Goal: Information Seeking & Learning: Find specific fact

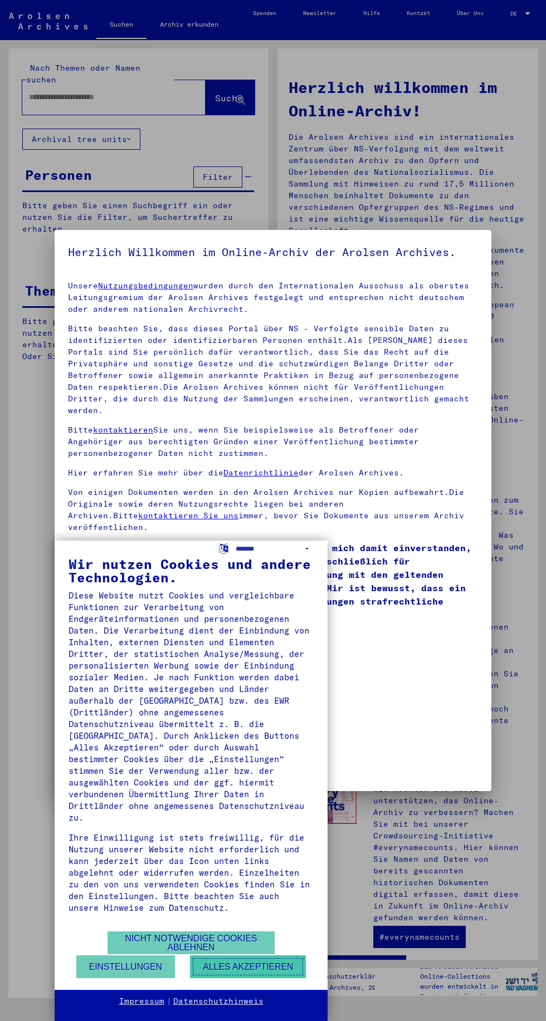
click at [282, 965] on button "Alles akzeptieren" at bounding box center [248, 966] width 116 height 23
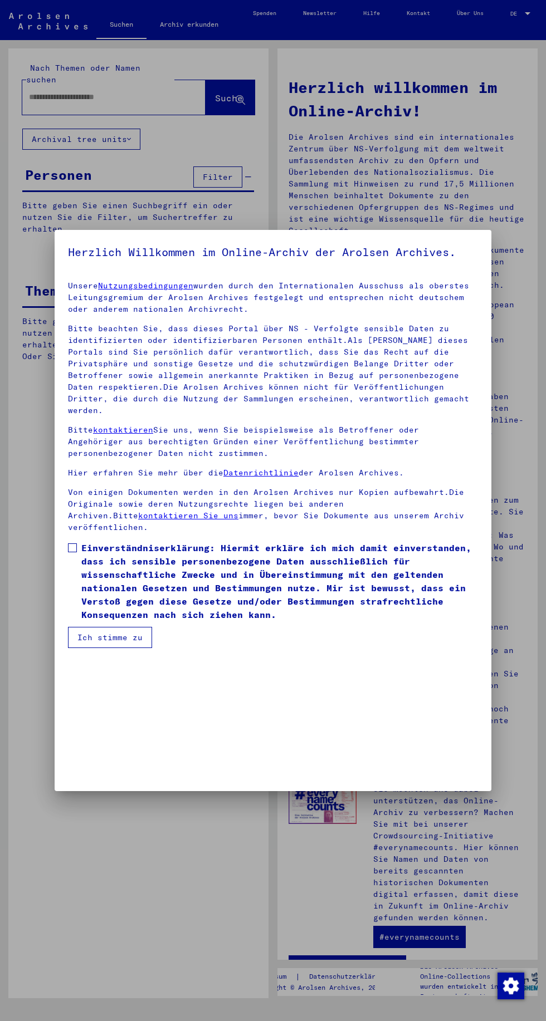
scroll to position [235, 0]
click at [122, 648] on button "Ich stimme zu" at bounding box center [110, 637] width 84 height 21
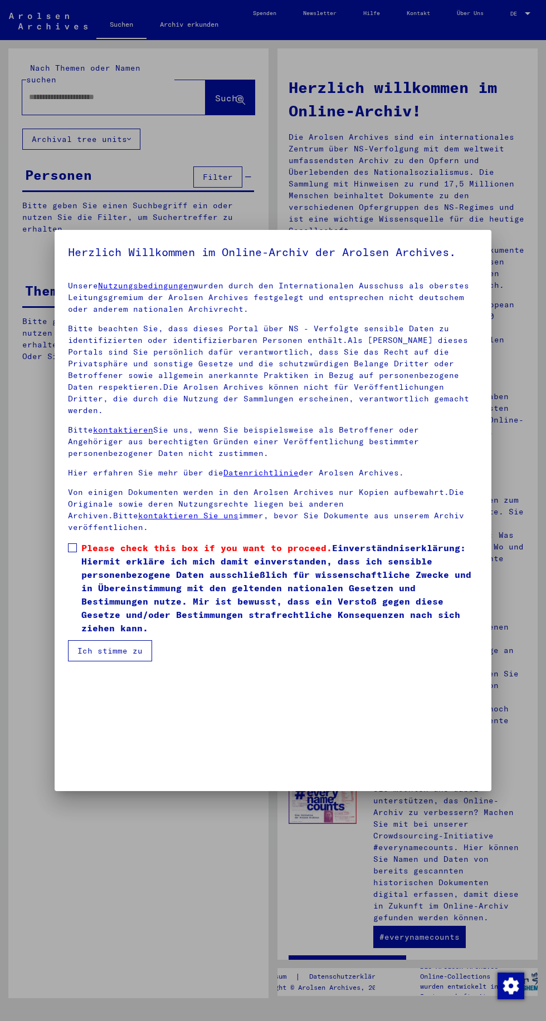
click at [94, 635] on span "Please check this box if you want to proceed. Einverständniserklärung: Hiermit …" at bounding box center [279, 588] width 396 height 94
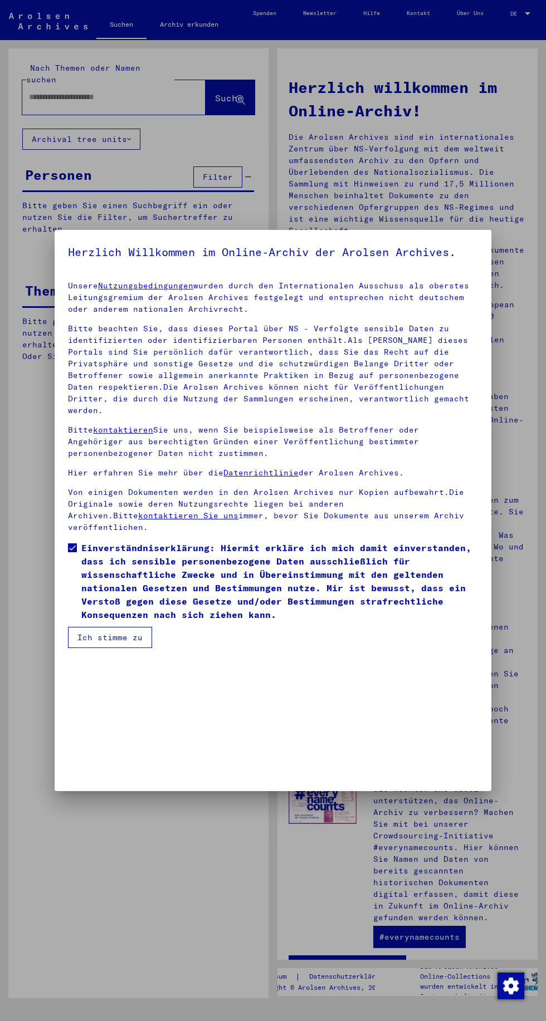
click at [118, 648] on button "Ich stimme zu" at bounding box center [110, 637] width 84 height 21
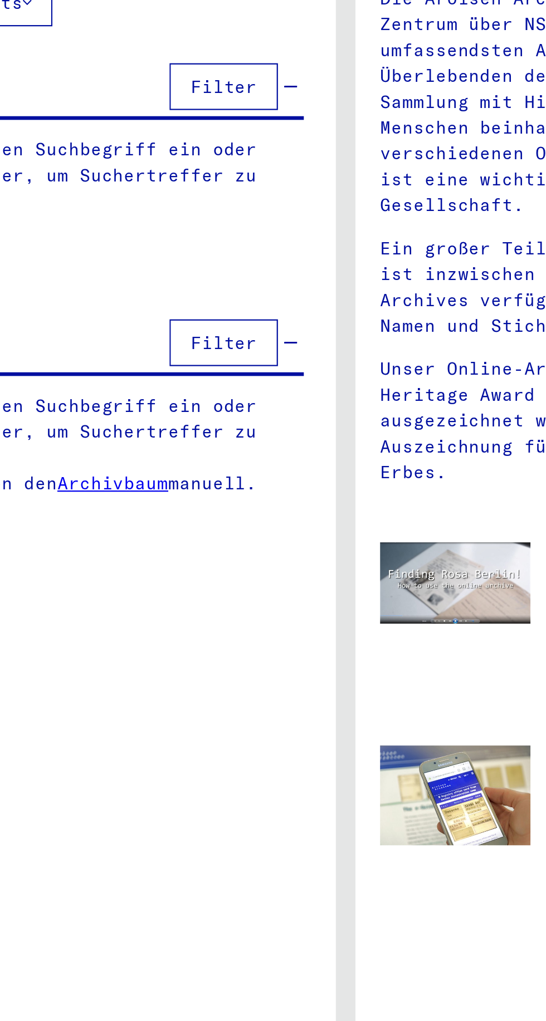
scroll to position [0, 0]
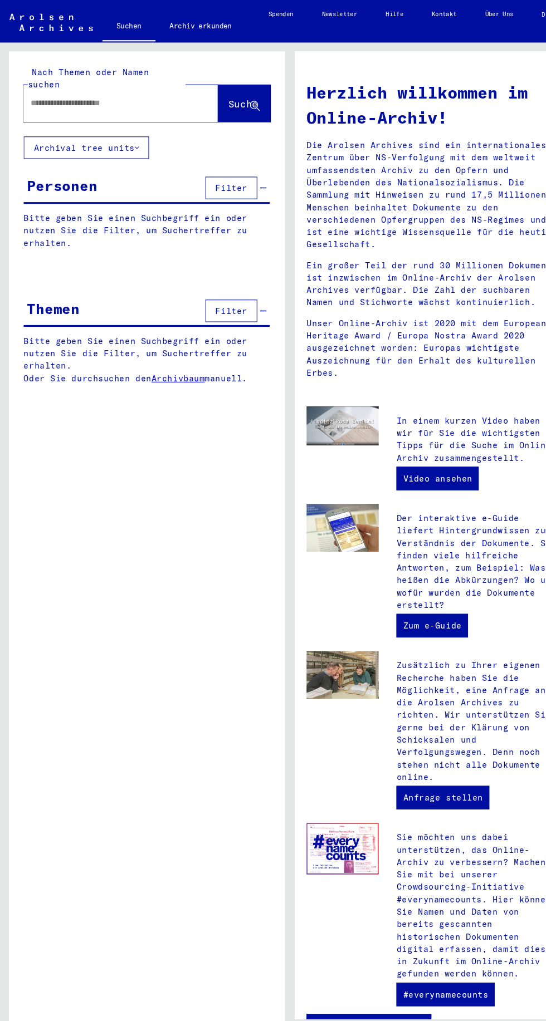
click at [111, 91] on input "text" at bounding box center [100, 97] width 143 height 12
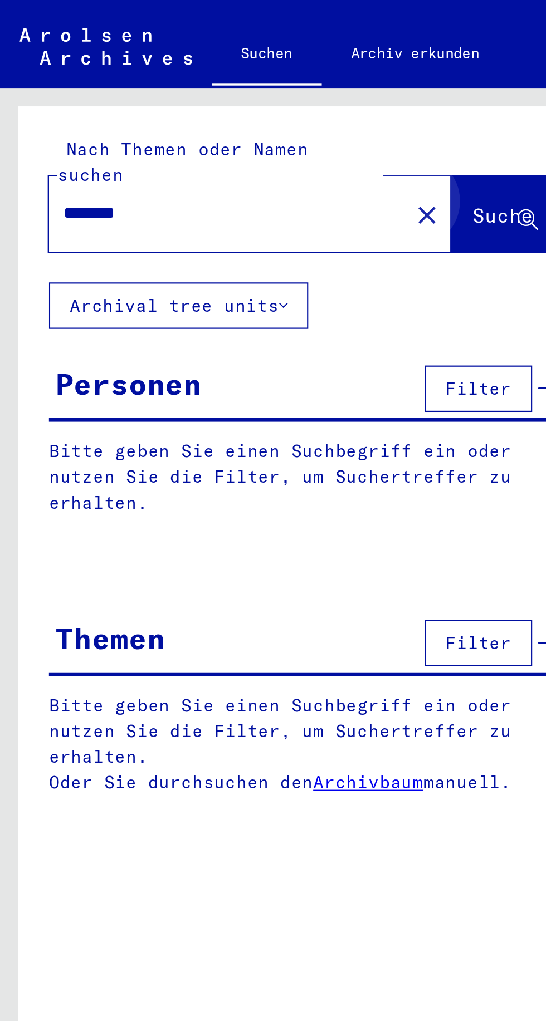
type input "********"
click at [228, 93] on button "Suche" at bounding box center [229, 97] width 49 height 35
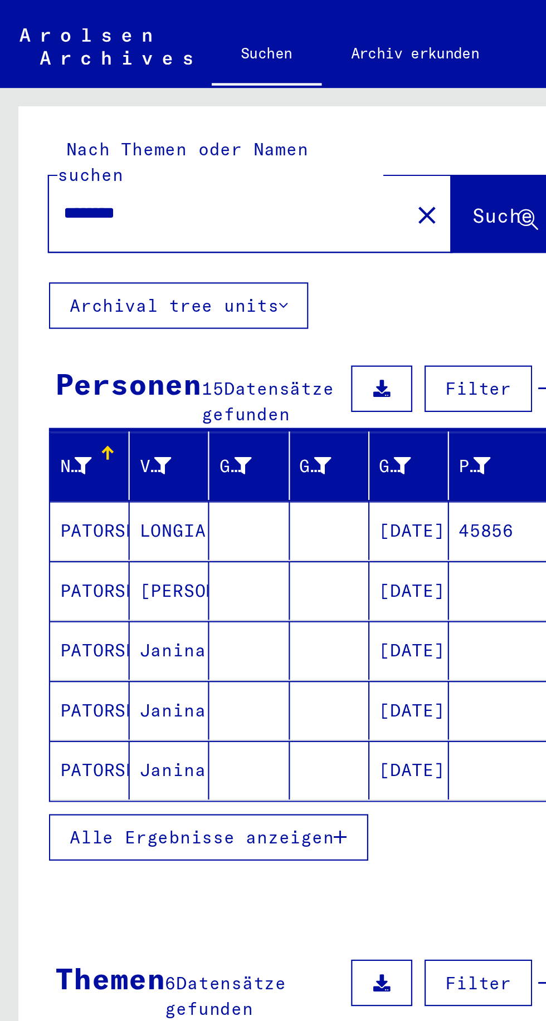
scroll to position [0, 1]
click at [178, 230] on mat-cell "[DATE]" at bounding box center [186, 241] width 36 height 27
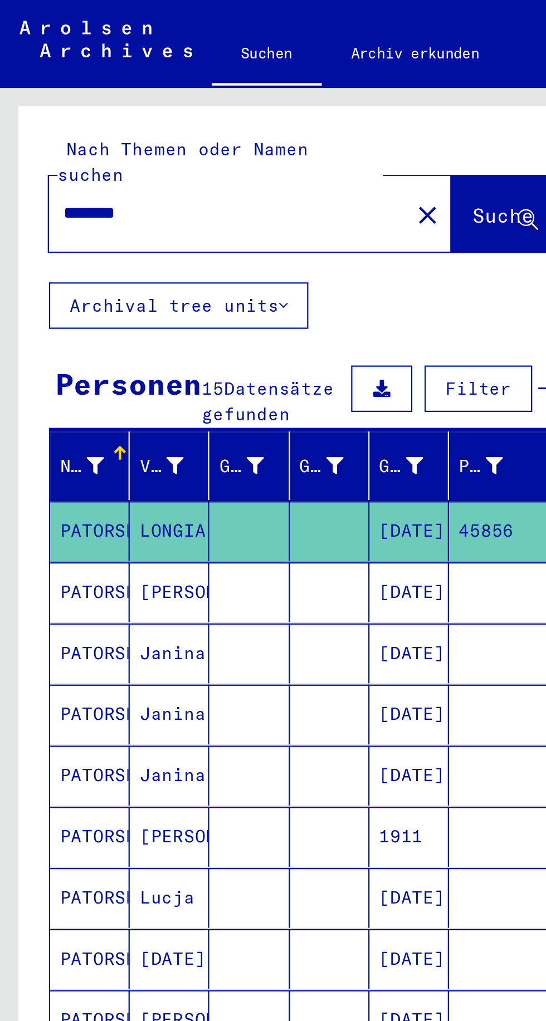
click at [41, 228] on mat-cell "PATORSKA" at bounding box center [41, 241] width 36 height 27
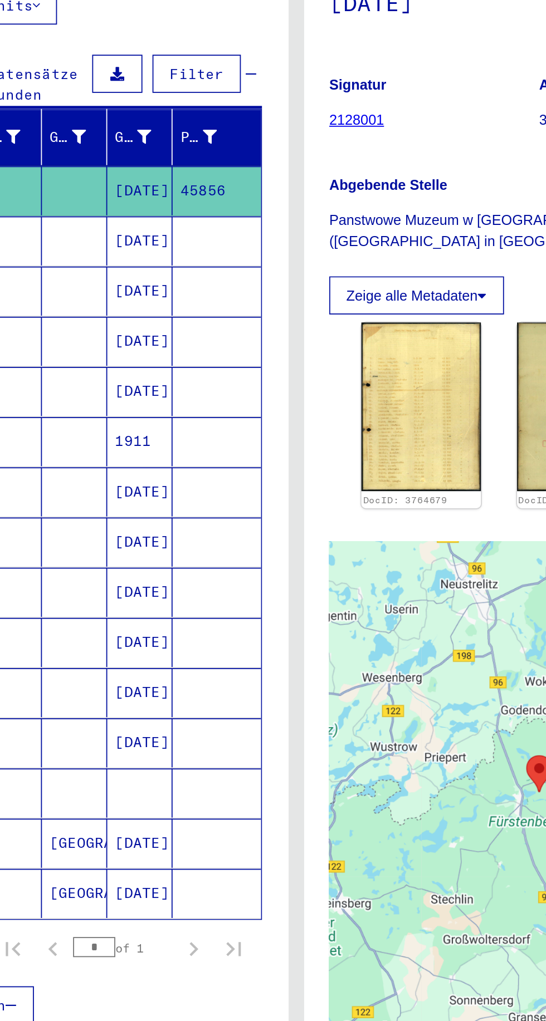
click at [225, 228] on mat-cell "45856" at bounding box center [228, 241] width 49 height 27
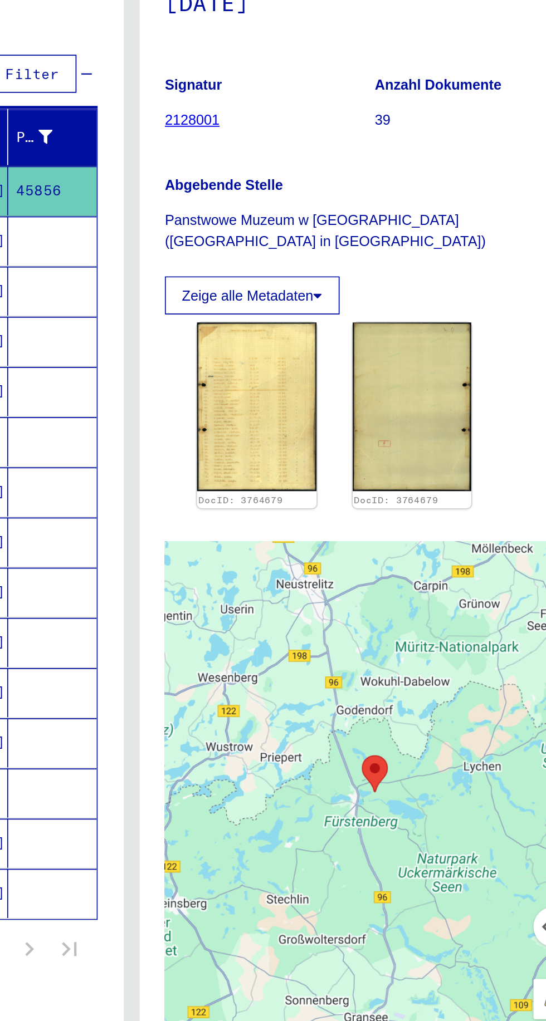
click at [342, 358] on img at bounding box center [342, 362] width 66 height 94
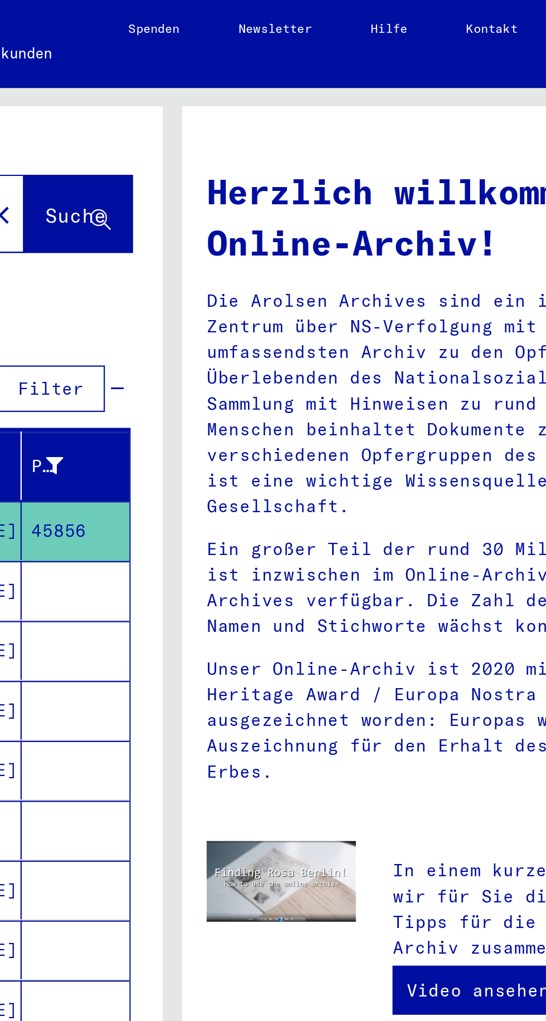
click at [233, 228] on mat-cell "45856" at bounding box center [228, 241] width 49 height 27
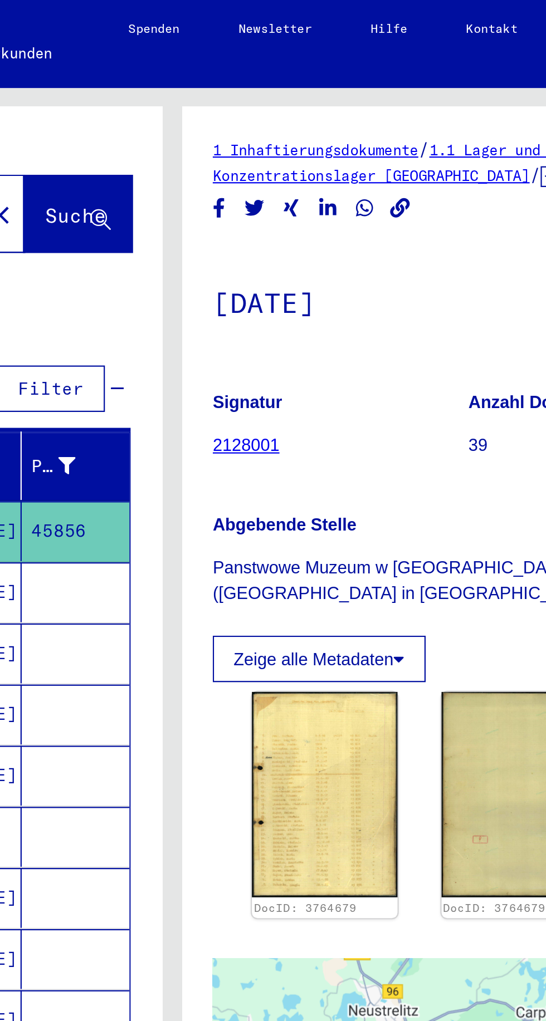
click at [406, 359] on img at bounding box center [428, 362] width 66 height 94
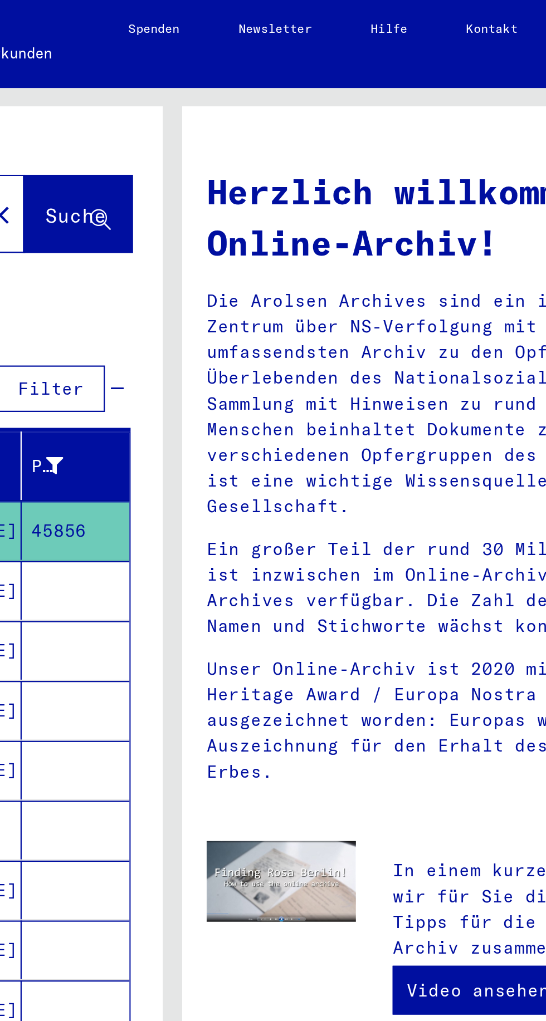
click at [230, 228] on mat-cell "45856" at bounding box center [228, 241] width 49 height 27
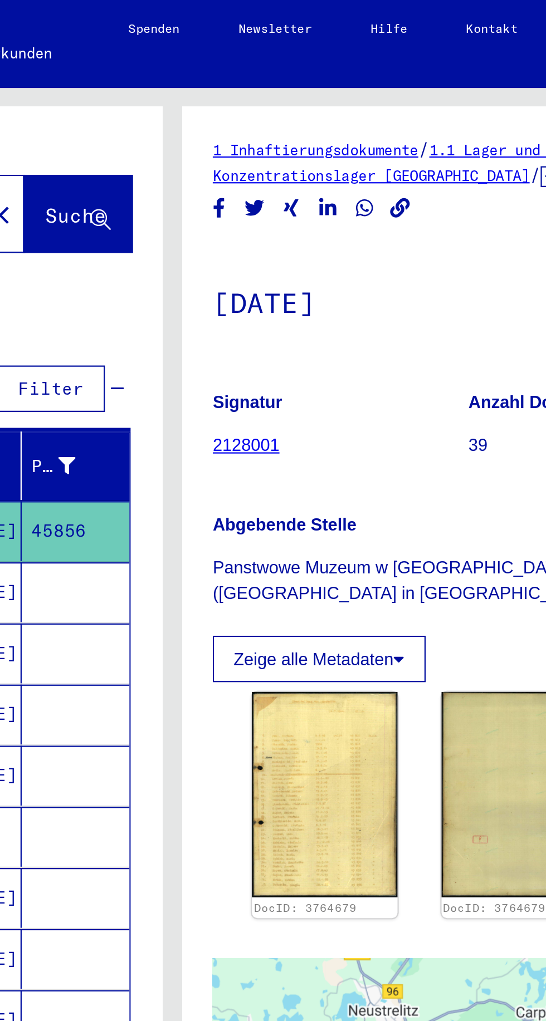
click at [340, 359] on img at bounding box center [342, 362] width 66 height 94
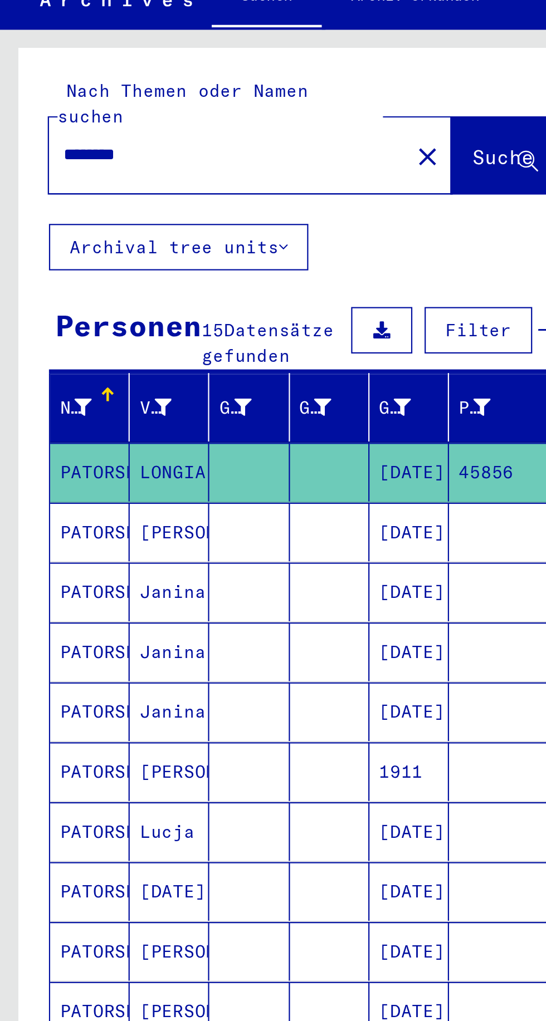
scroll to position [0, 1]
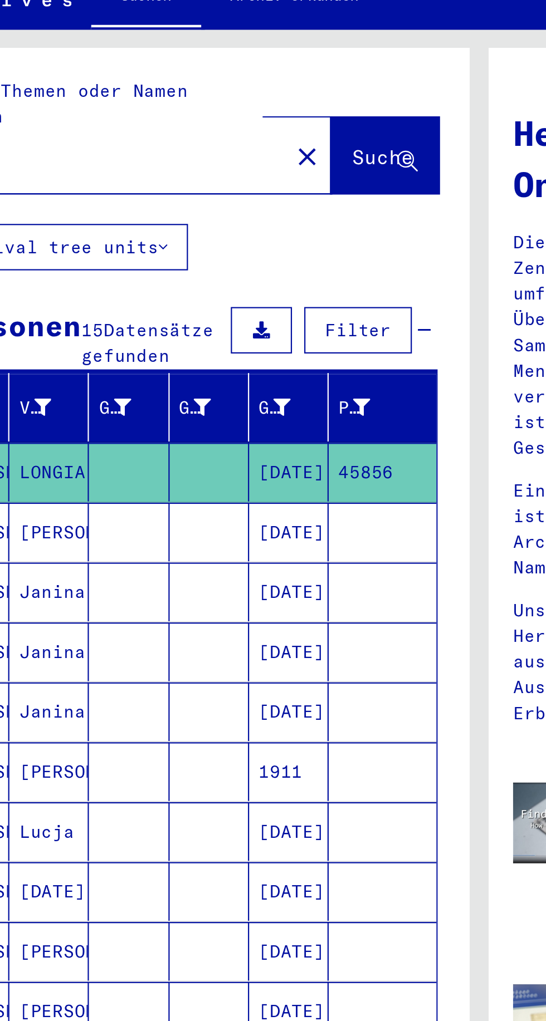
click at [183, 228] on mat-cell "[DATE]" at bounding box center [186, 241] width 36 height 27
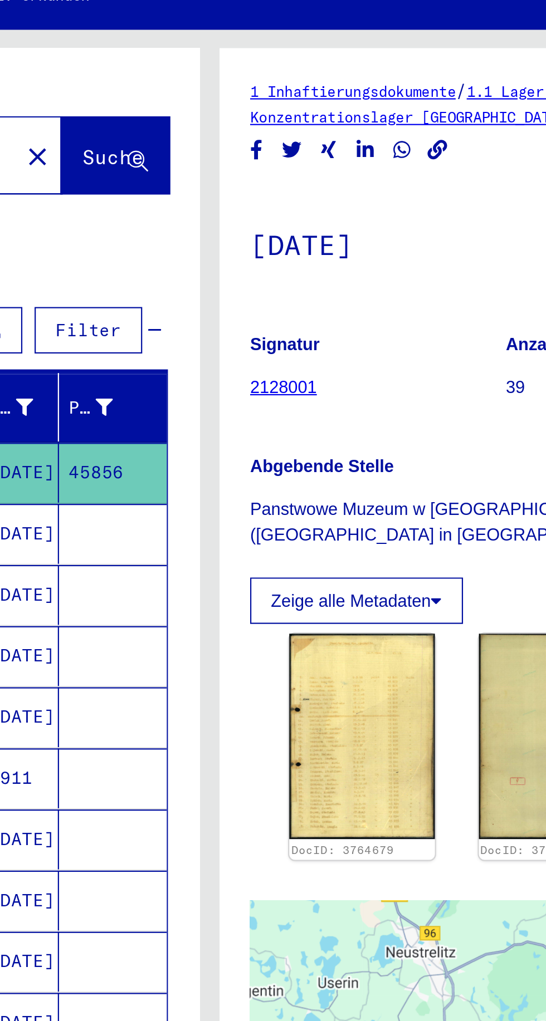
click at [337, 355] on img at bounding box center [342, 362] width 66 height 94
